Goal: Task Accomplishment & Management: Manage account settings

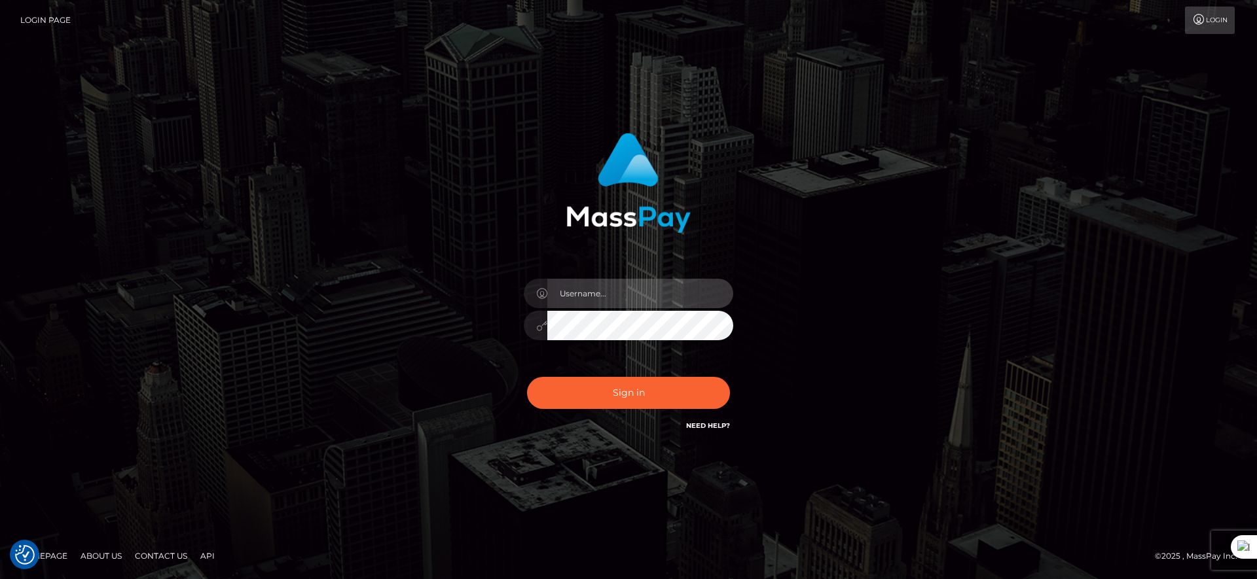
type input "majdh"
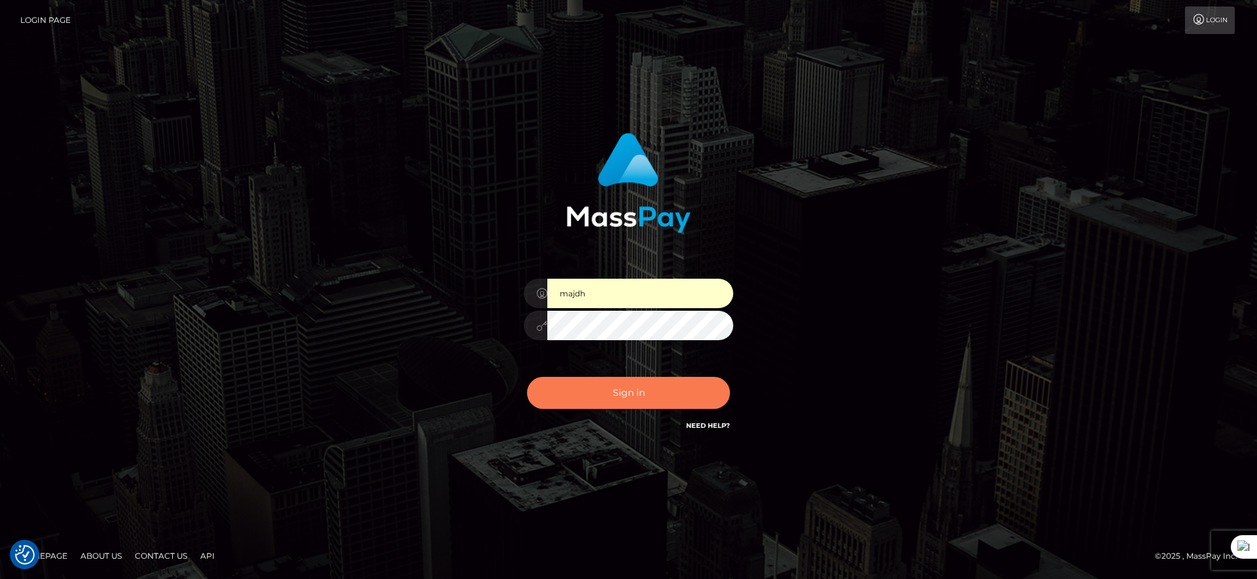
click at [645, 392] on button "Sign in" at bounding box center [628, 393] width 203 height 32
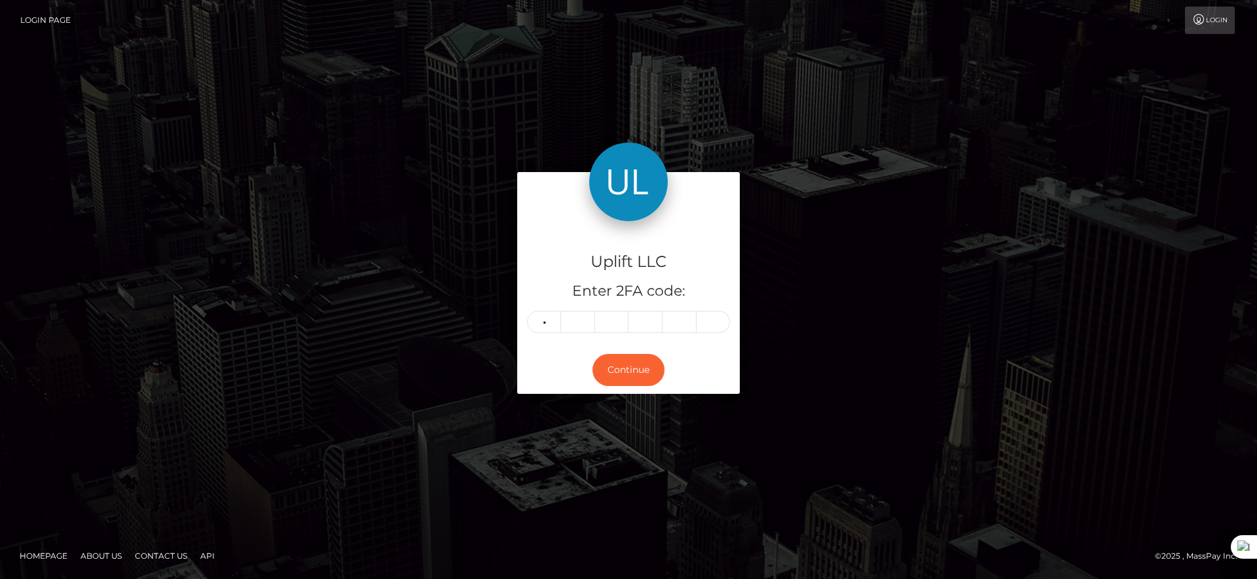
type input "5"
type input "0"
type input "6"
type input "7"
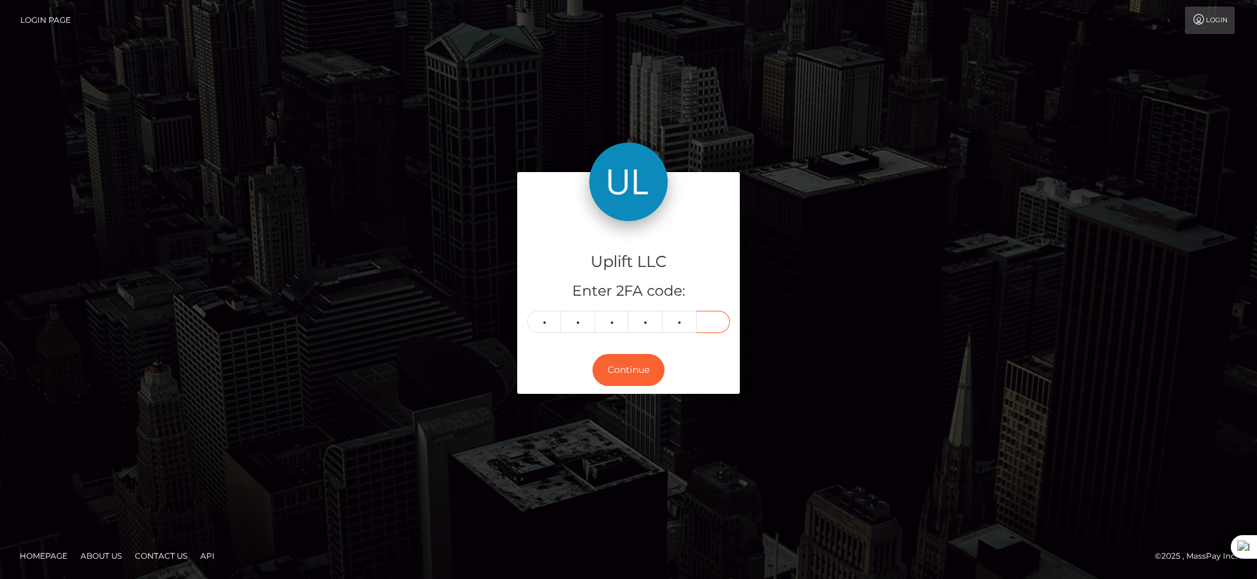
type input "4"
